Goal: Task Accomplishment & Management: Manage account settings

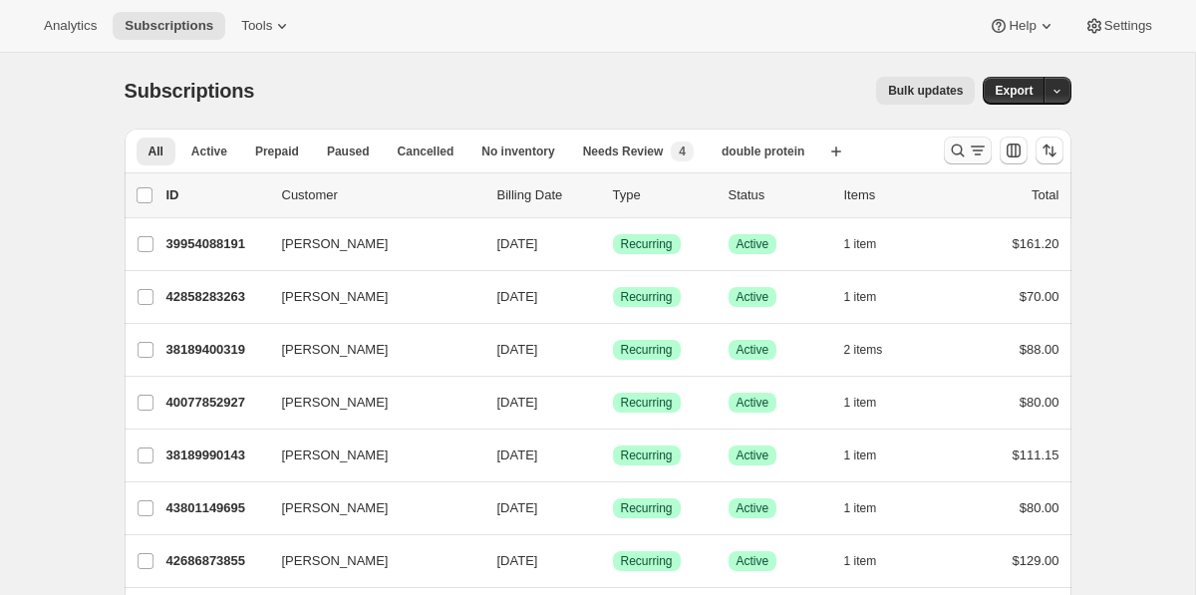
click at [957, 150] on icon "Search and filter results" at bounding box center [958, 150] width 20 height 20
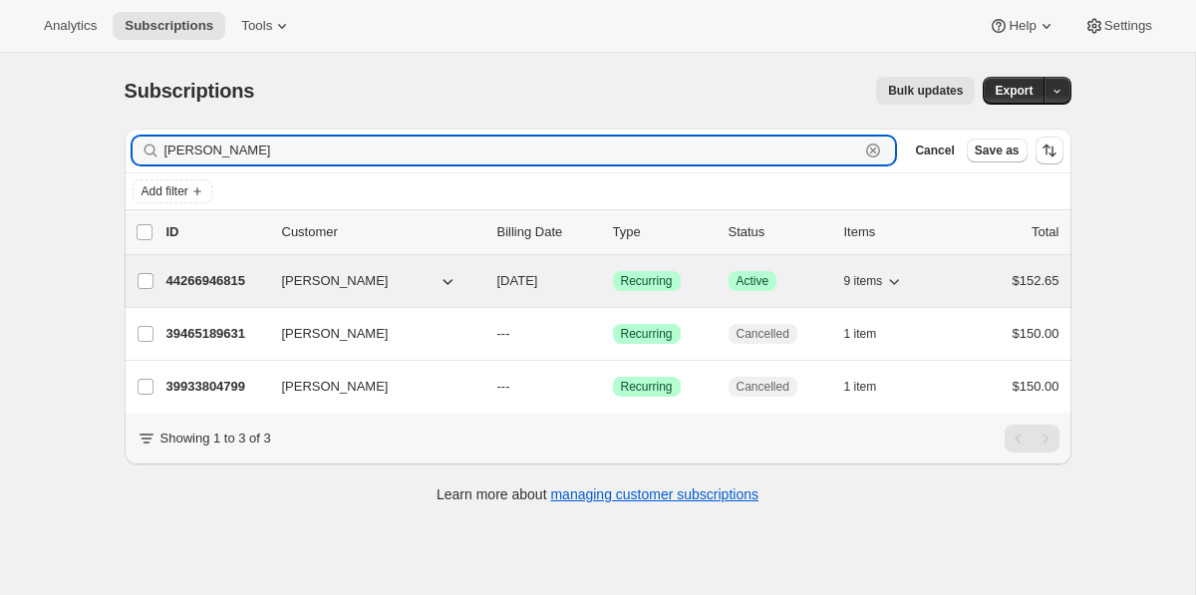
type input "[PERSON_NAME]"
click at [225, 282] on p "44266946815" at bounding box center [216, 281] width 100 height 20
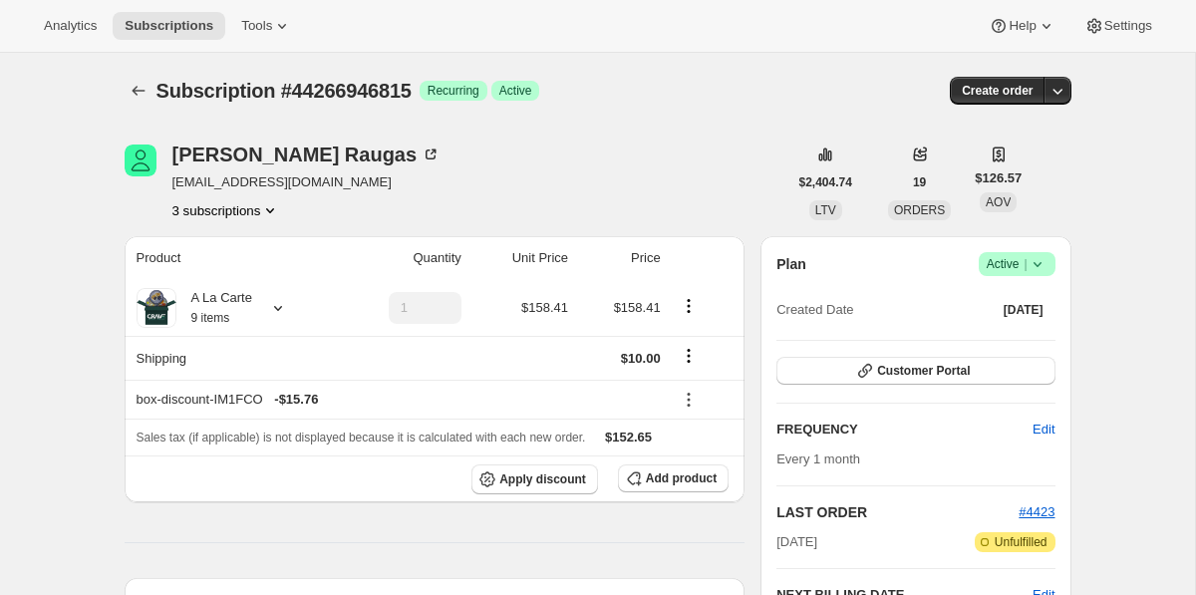
click at [208, 203] on button "3 subscriptions" at bounding box center [226, 210] width 109 height 20
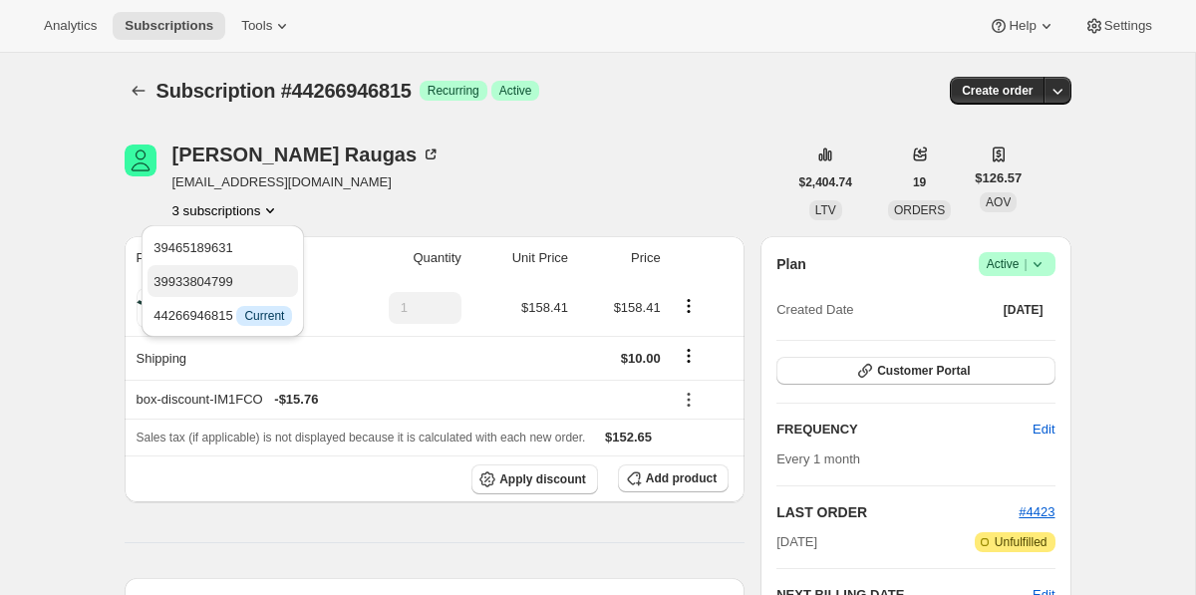
click at [215, 274] on span "39933804799" at bounding box center [193, 281] width 80 height 15
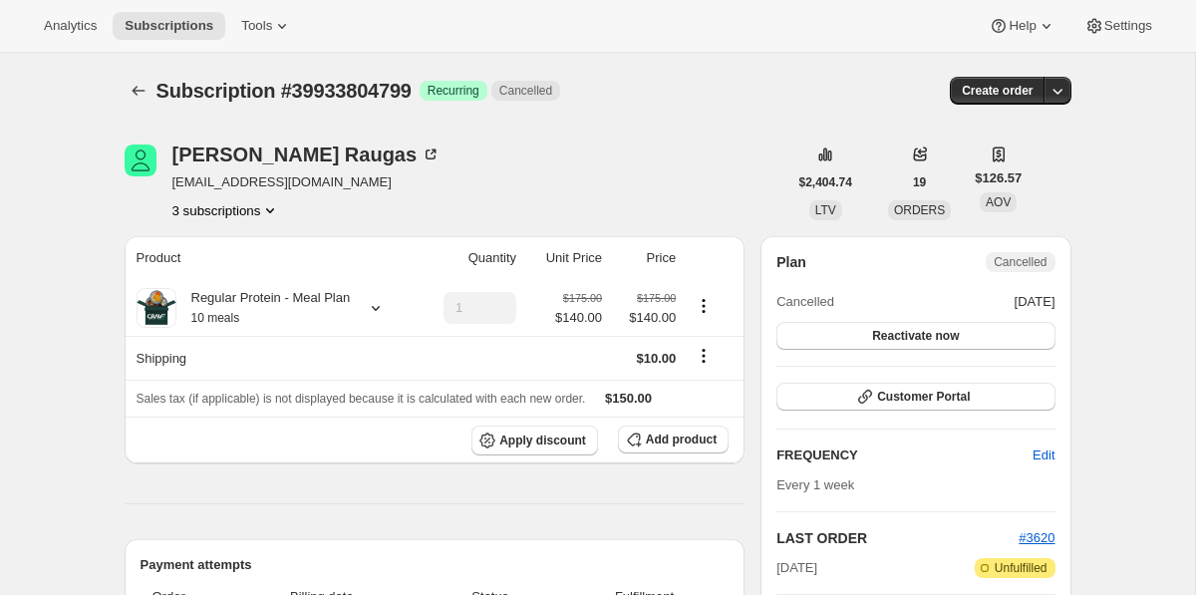
click at [200, 198] on div "[PERSON_NAME] [EMAIL_ADDRESS][DOMAIN_NAME] 3 subscriptions" at bounding box center [306, 182] width 269 height 76
click at [202, 208] on button "3 subscriptions" at bounding box center [226, 210] width 109 height 20
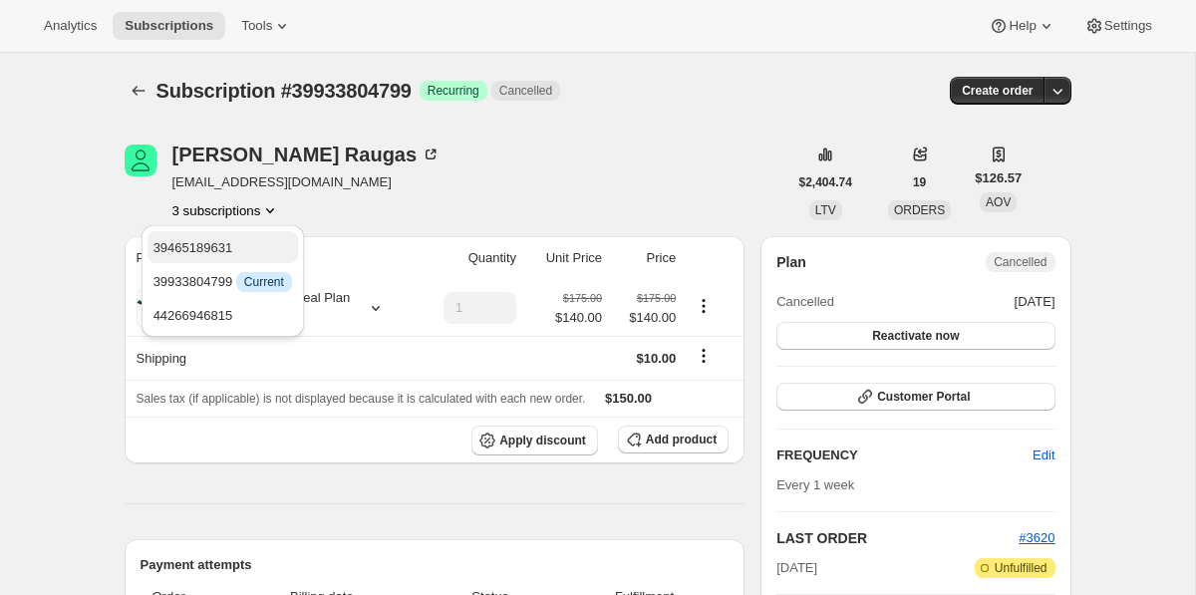
click at [208, 248] on span "39465189631" at bounding box center [193, 247] width 80 height 15
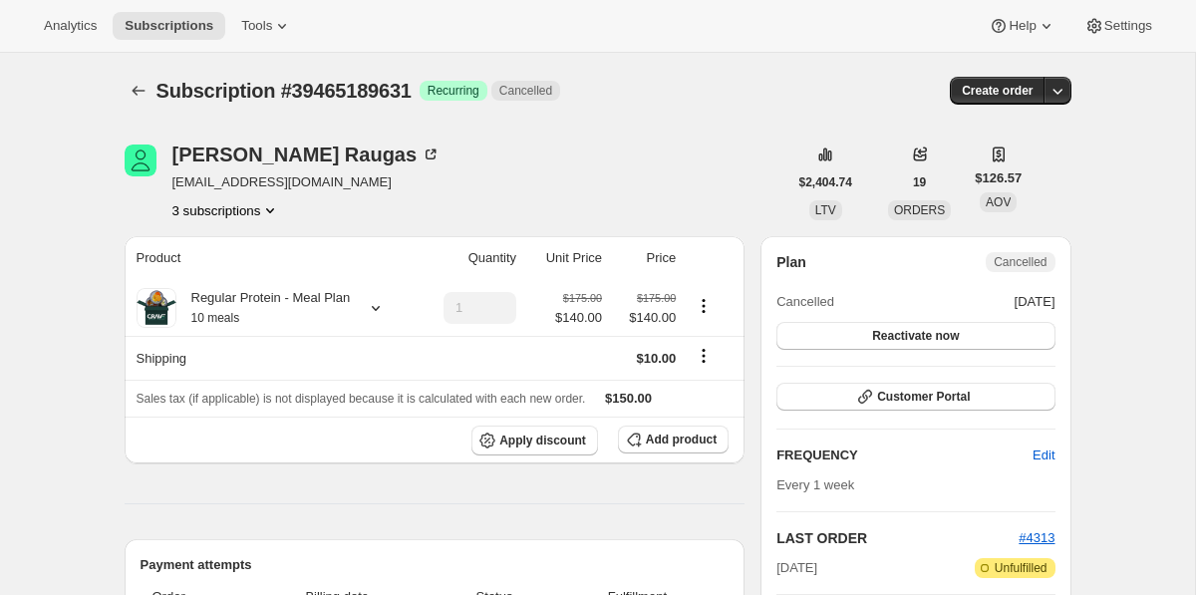
scroll to position [38, 0]
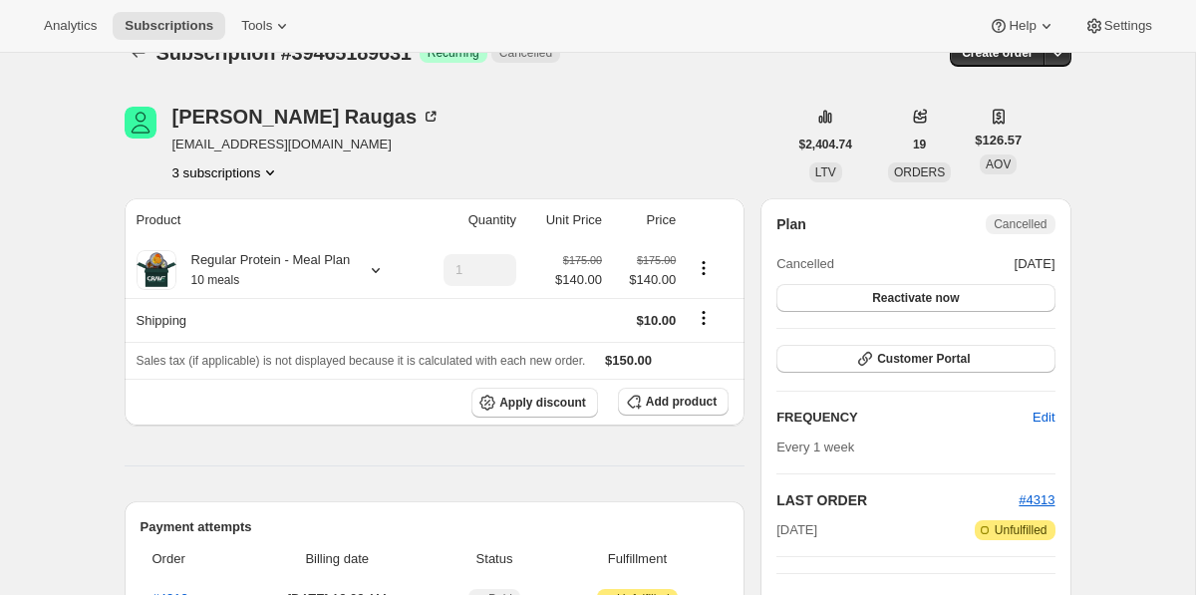
click at [219, 174] on button "3 subscriptions" at bounding box center [226, 172] width 109 height 20
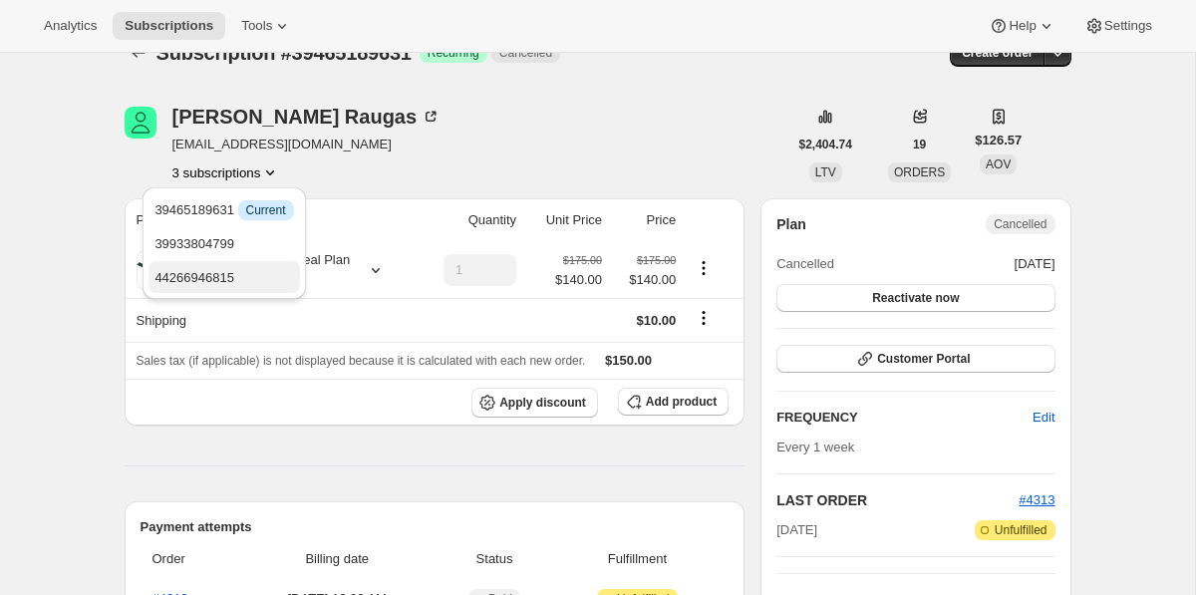
click at [220, 285] on span "44266946815" at bounding box center [194, 277] width 80 height 15
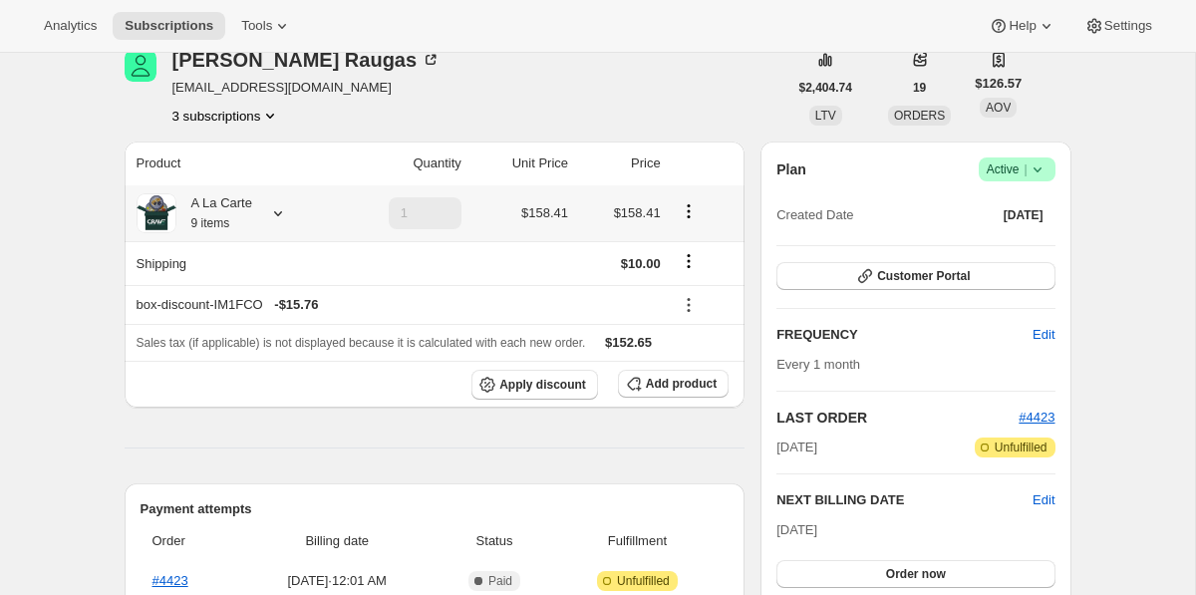
scroll to position [112, 0]
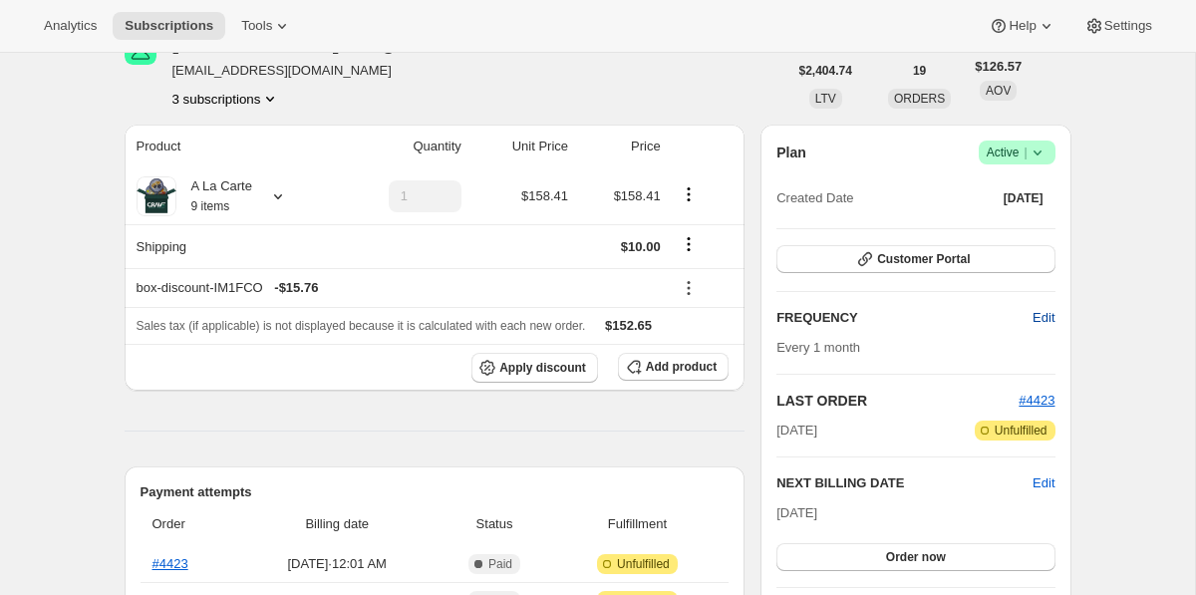
click at [1037, 311] on span "Edit" at bounding box center [1043, 318] width 22 height 20
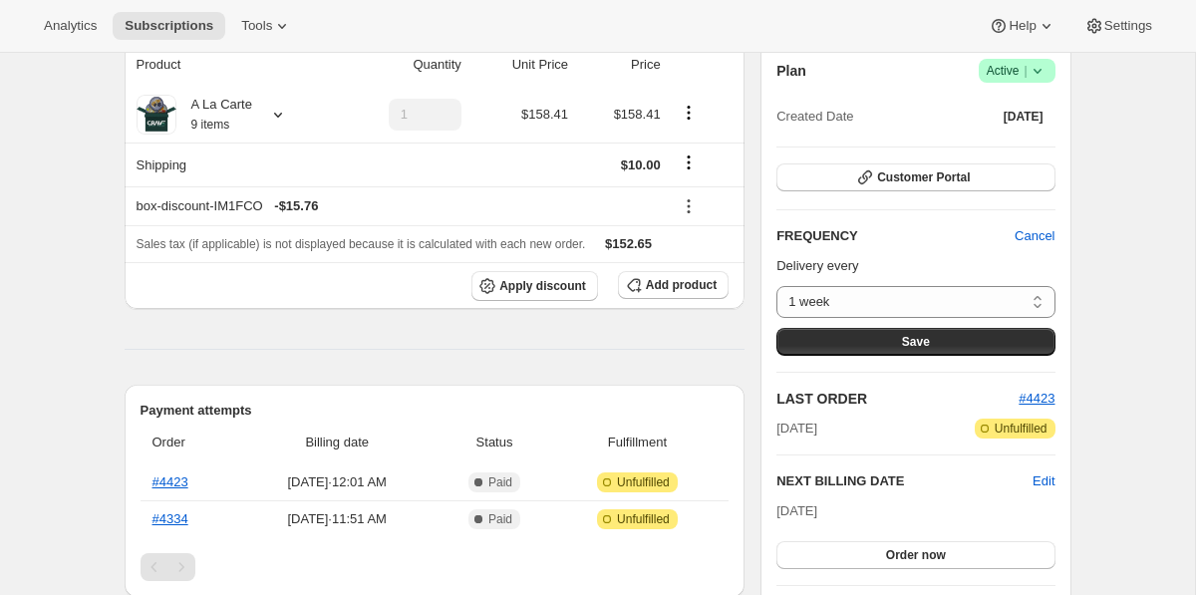
scroll to position [194, 0]
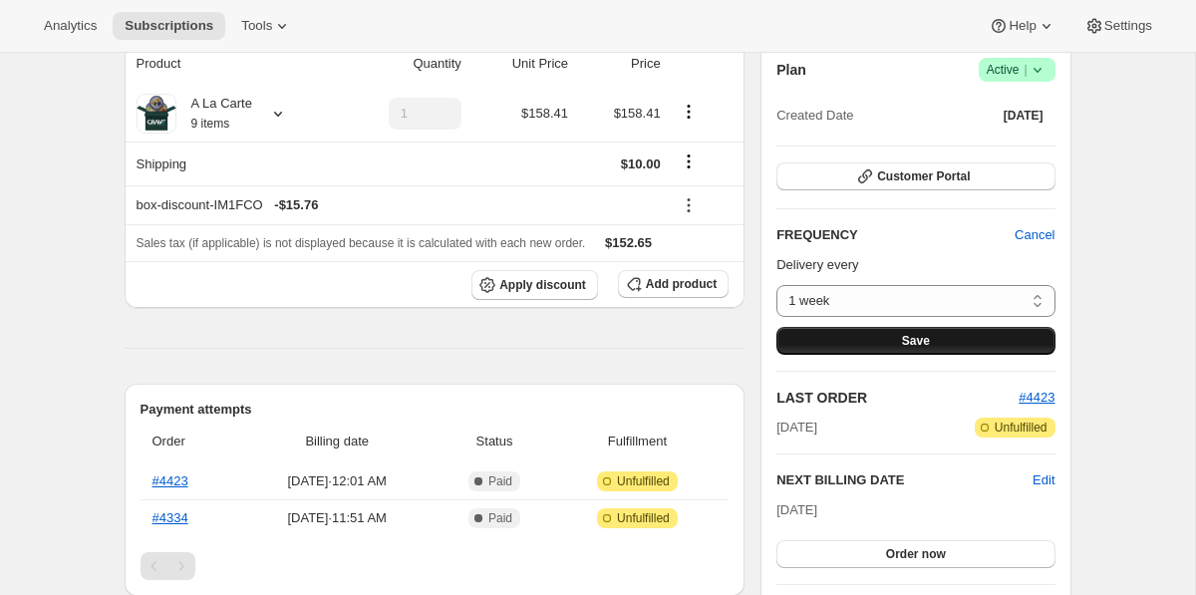
click at [930, 332] on button "Save" at bounding box center [915, 341] width 278 height 28
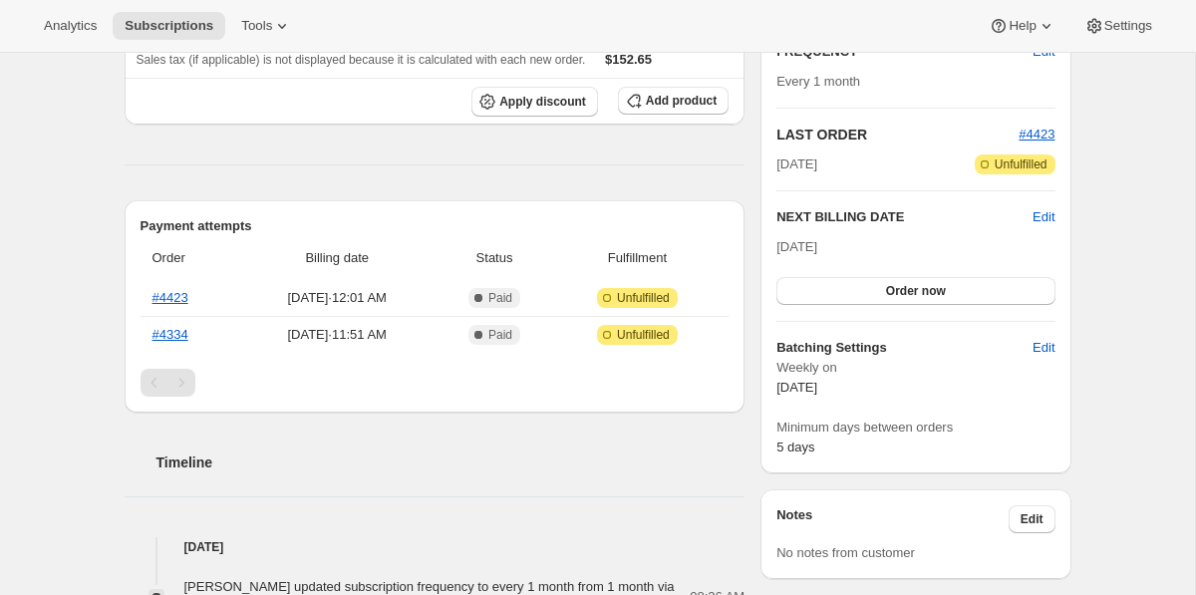
scroll to position [445, 0]
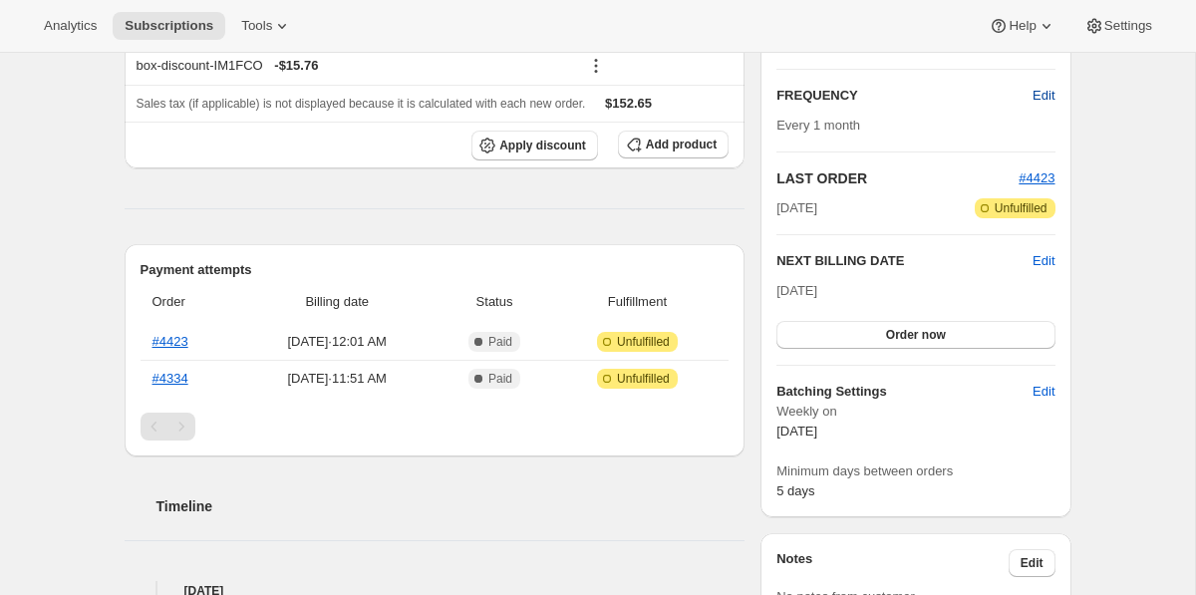
click at [1043, 93] on span "Edit" at bounding box center [1043, 96] width 22 height 20
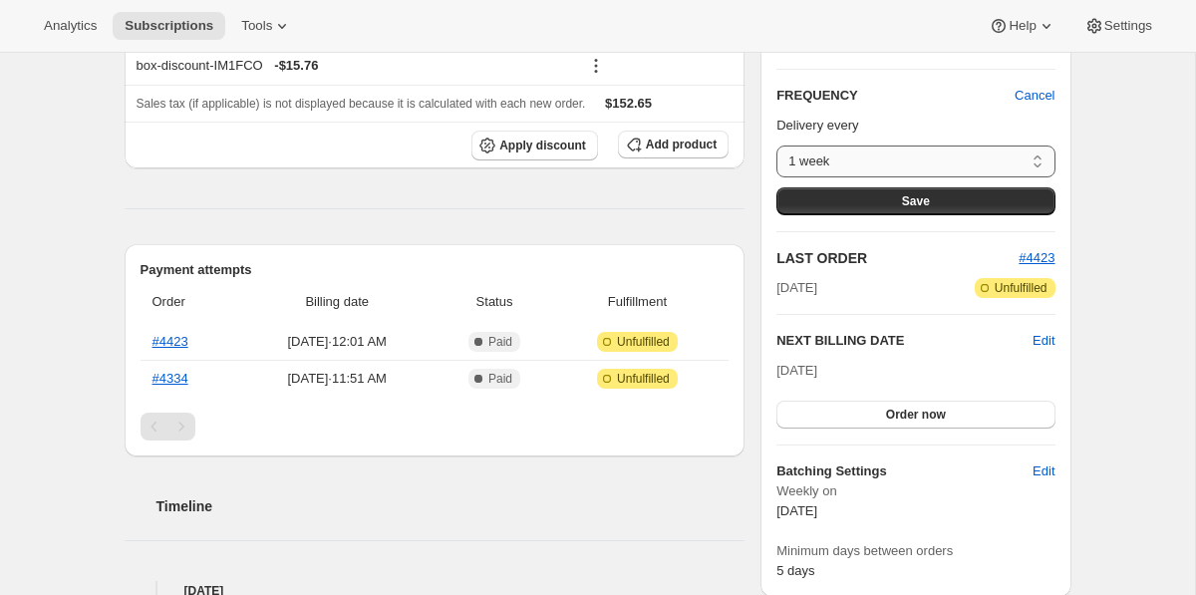
click at [978, 162] on select "1 week Custom..." at bounding box center [915, 161] width 278 height 32
select select "custom"
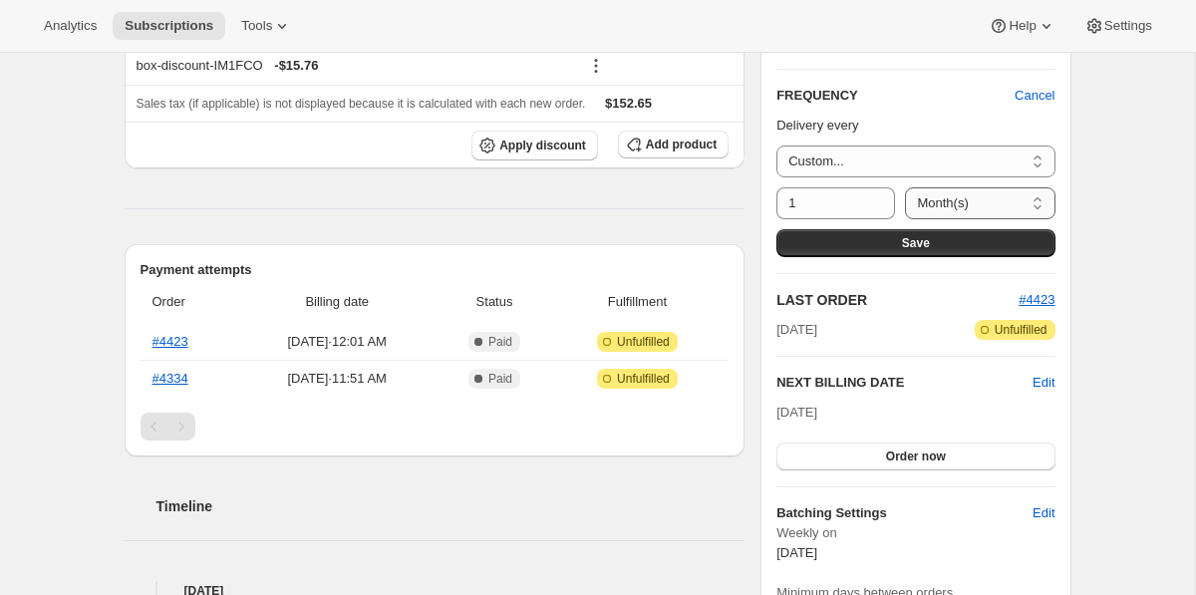
click at [938, 215] on select "Day(s) Week(s) Month(s) Year(s)" at bounding box center [979, 203] width 149 height 32
select select "WEEK"
click at [919, 241] on span "Save" at bounding box center [916, 243] width 28 height 16
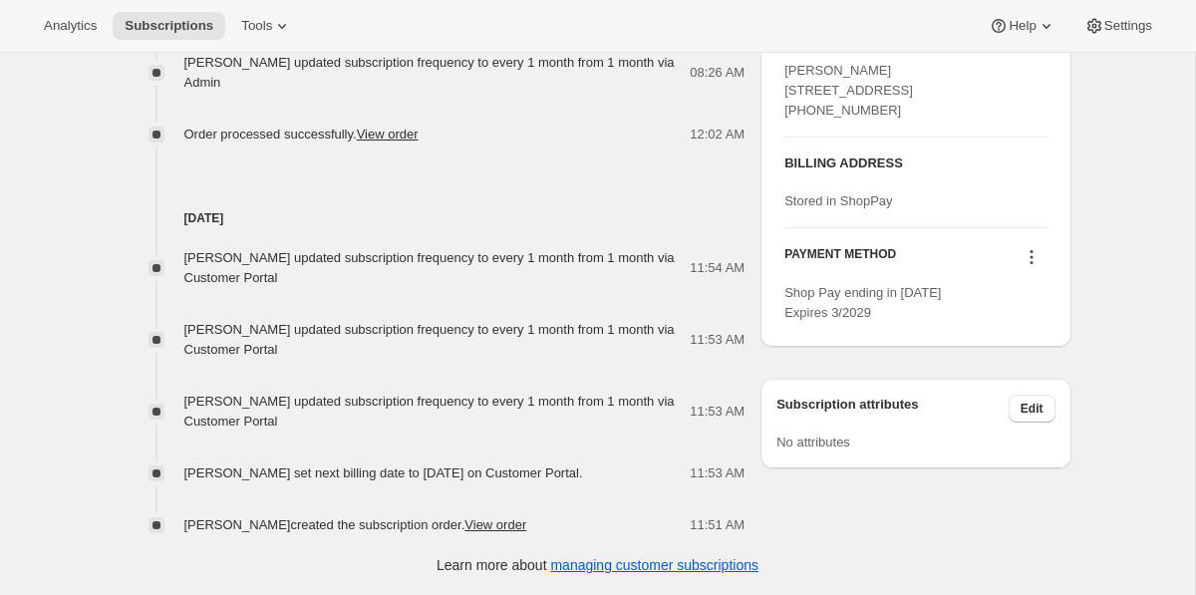
scroll to position [290, 0]
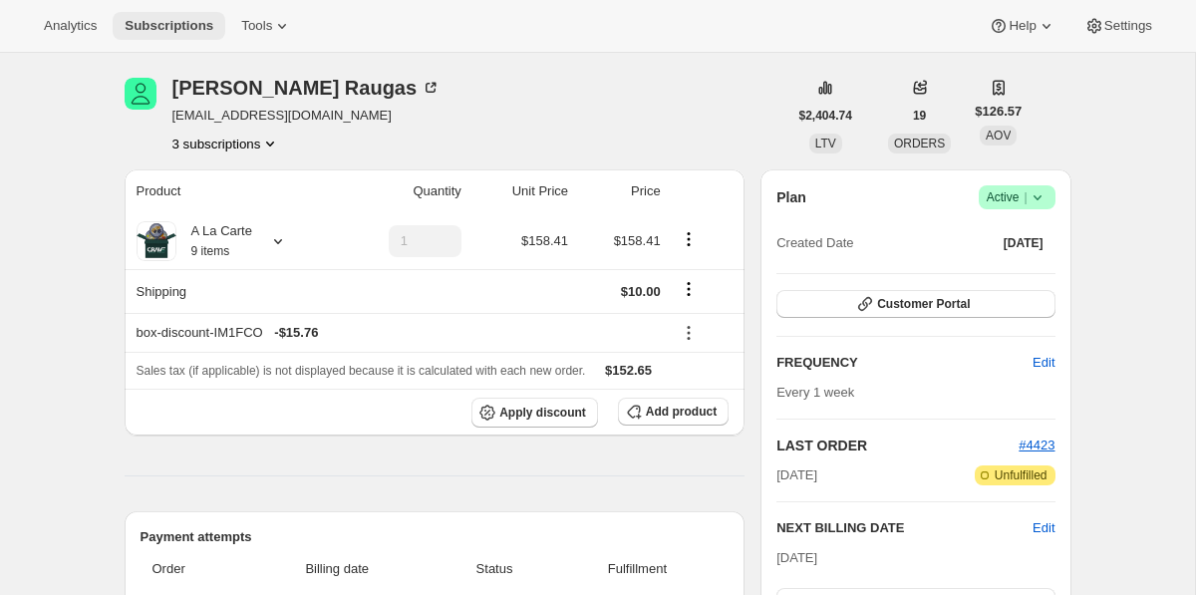
click at [170, 37] on button "Subscriptions" at bounding box center [169, 26] width 113 height 28
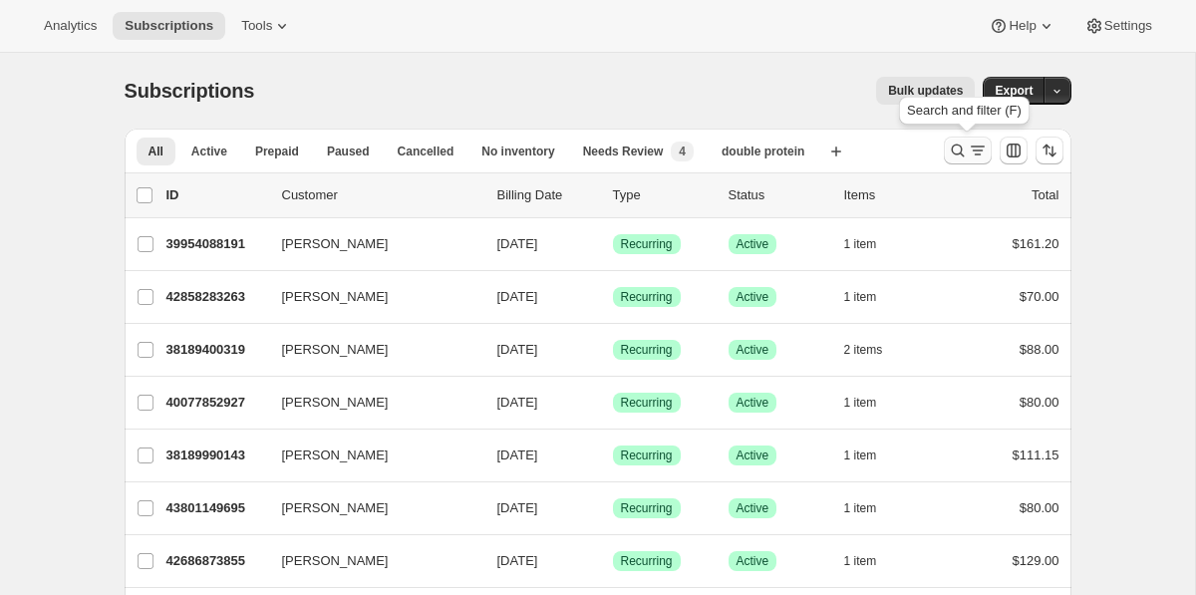
click at [958, 151] on icon "Search and filter results" at bounding box center [958, 150] width 20 height 20
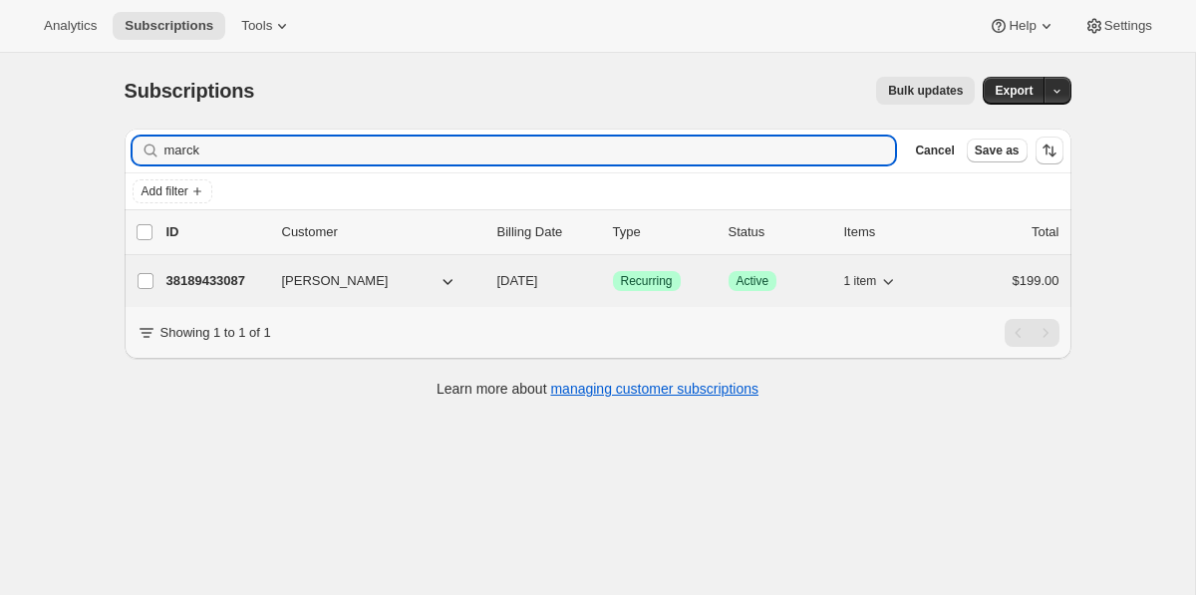
type input "marck"
click at [170, 280] on p "38189433087" at bounding box center [216, 281] width 100 height 20
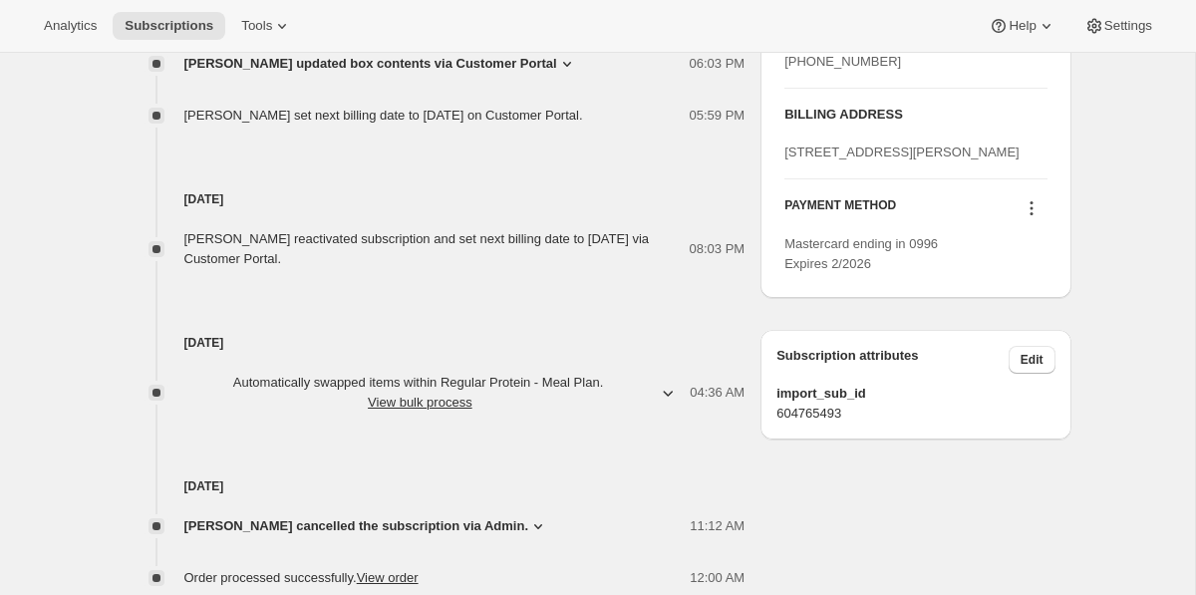
scroll to position [1023, 0]
